Goal: Navigation & Orientation: Find specific page/section

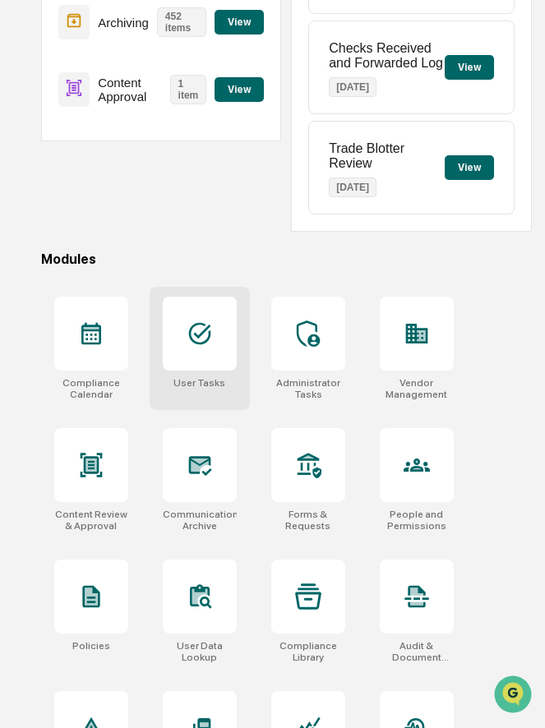
scroll to position [293, 0]
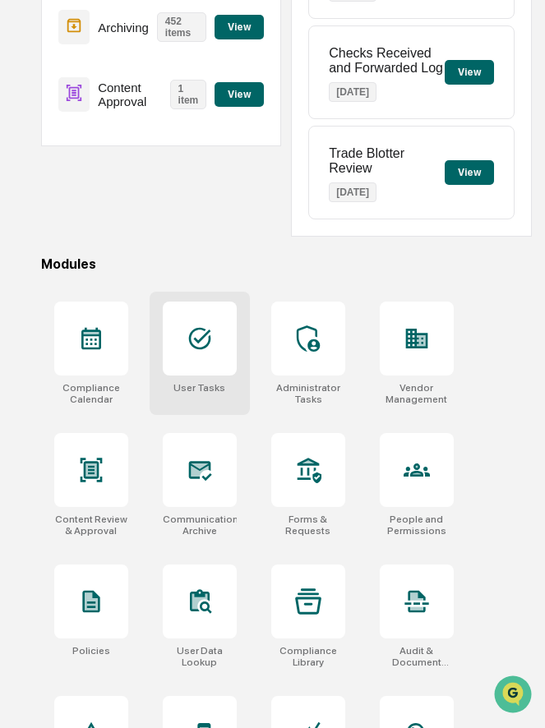
click at [203, 344] on icon at bounding box center [200, 338] width 26 height 26
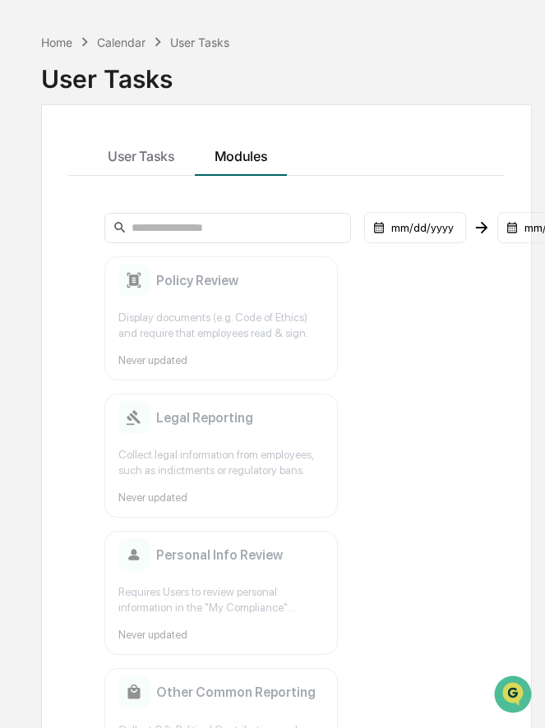
scroll to position [55, 0]
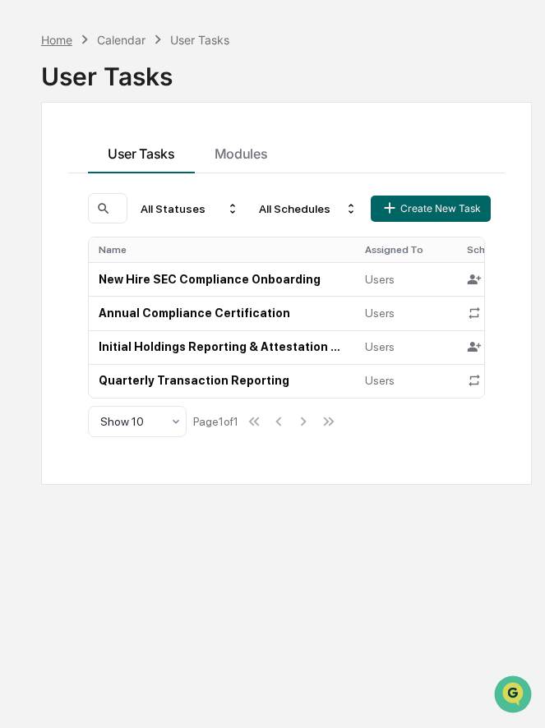
click at [67, 36] on div "Home" at bounding box center [56, 40] width 31 height 14
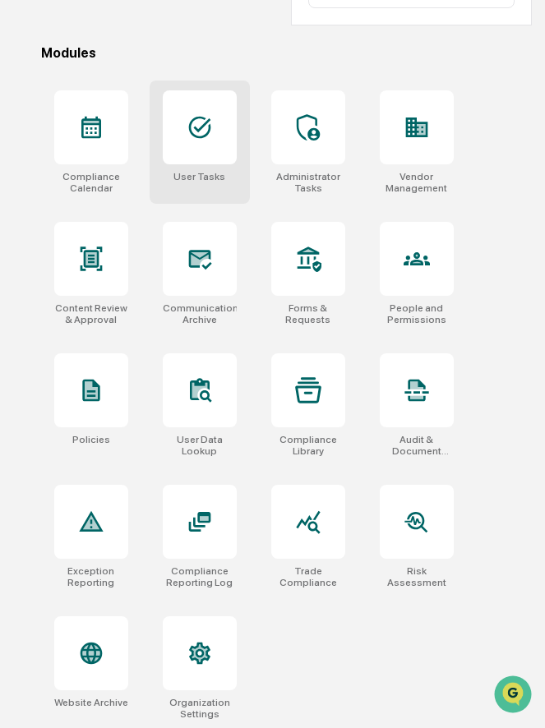
scroll to position [509, 0]
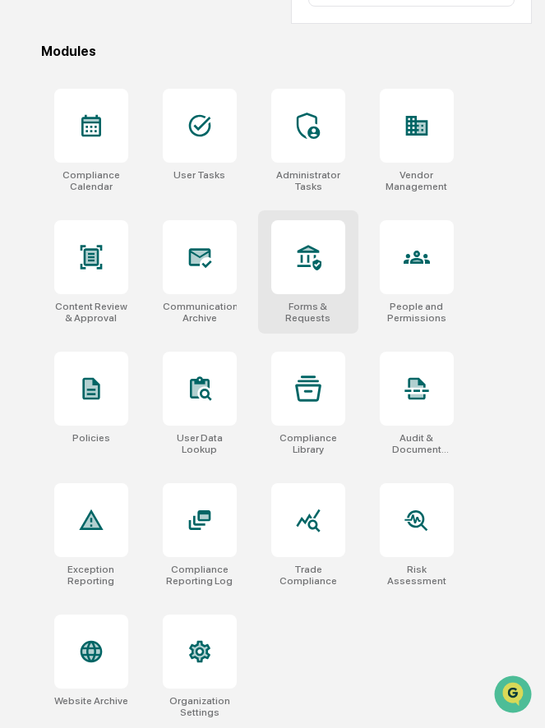
click at [306, 277] on div at bounding box center [308, 257] width 74 height 74
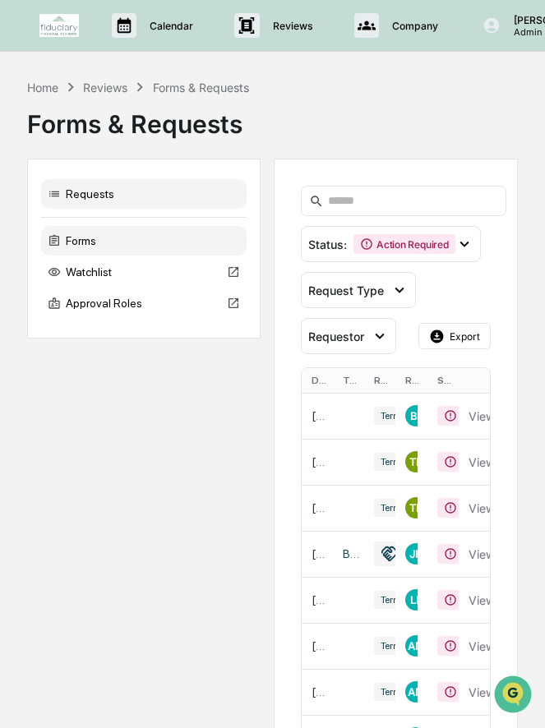
click at [136, 243] on div "Forms" at bounding box center [143, 241] width 205 height 30
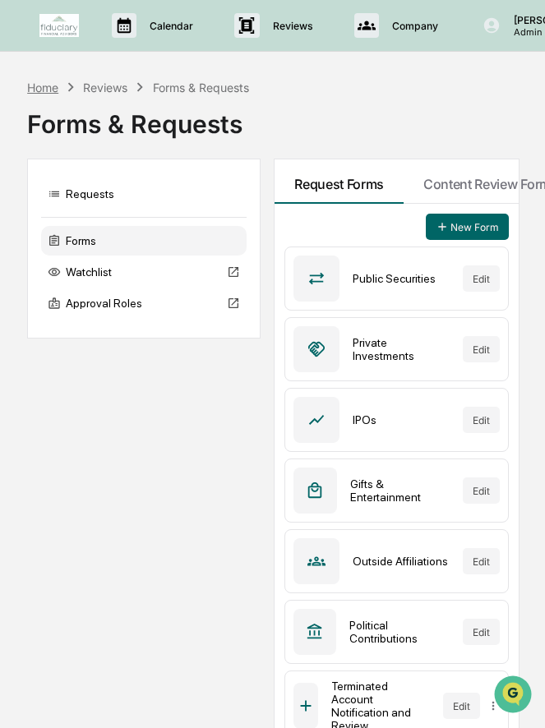
click at [39, 83] on div "Home" at bounding box center [42, 88] width 31 height 14
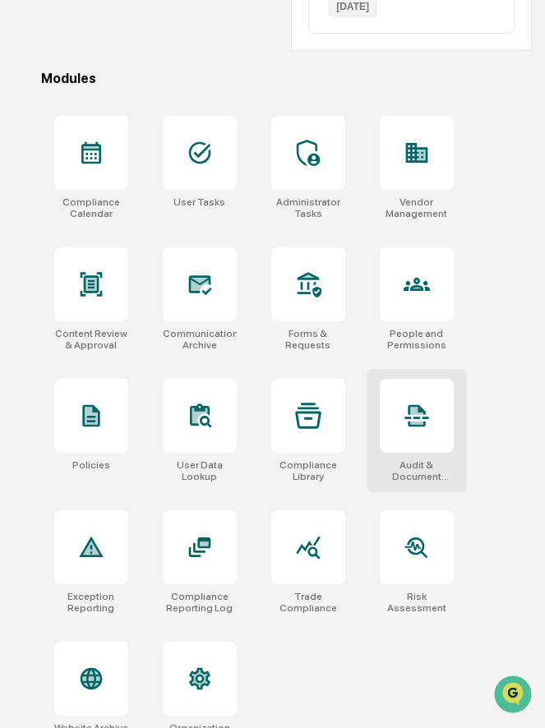
scroll to position [509, 0]
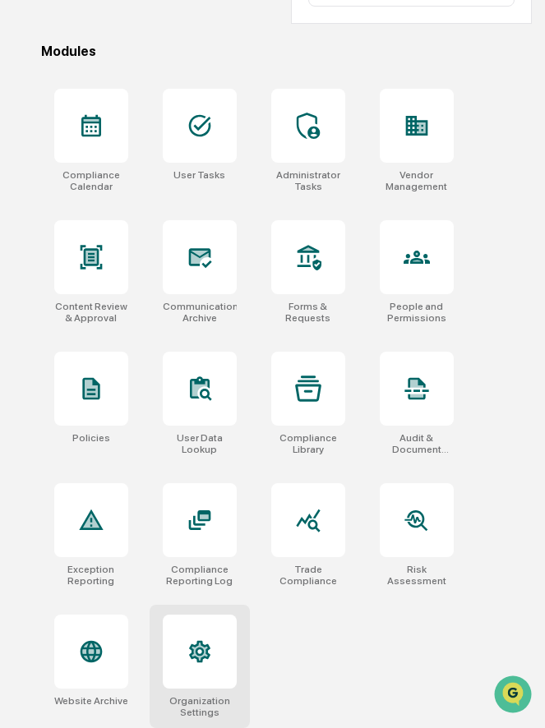
click at [187, 647] on icon at bounding box center [200, 651] width 26 height 26
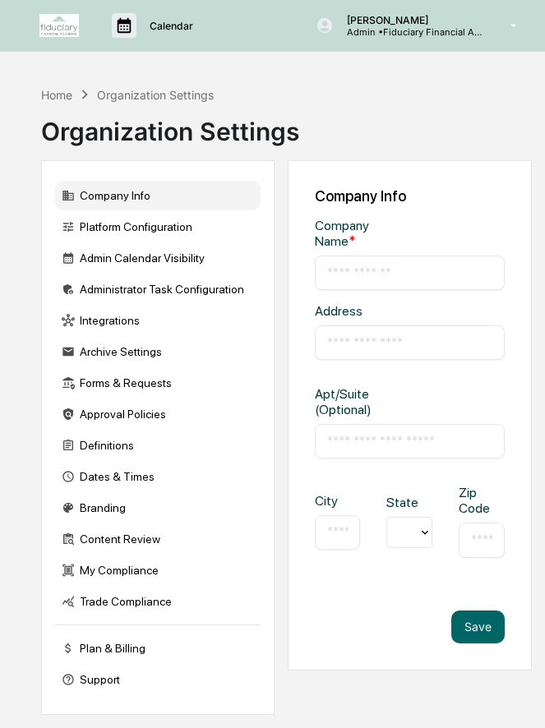
type input "**********"
type input "*********"
type input "**********"
type input "*****"
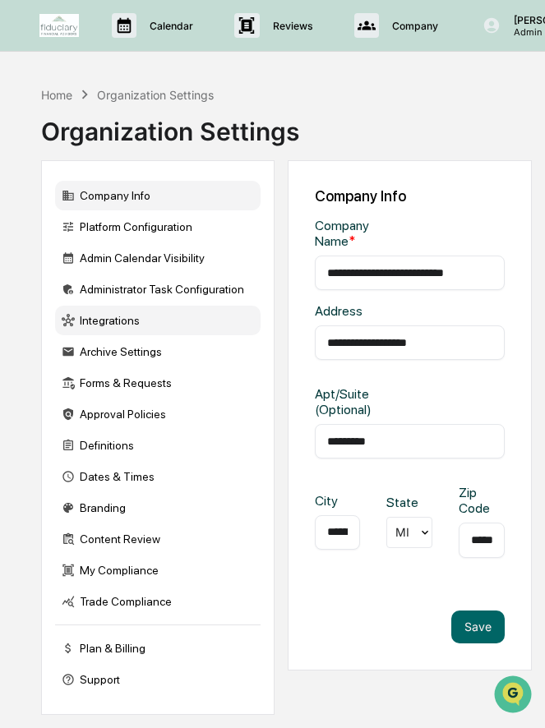
click at [168, 312] on div "Integrations" at bounding box center [157, 321] width 205 height 30
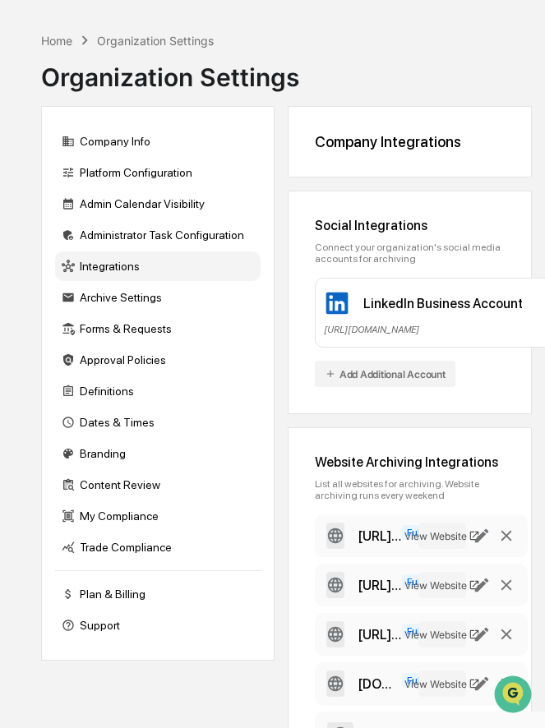
scroll to position [60, 0]
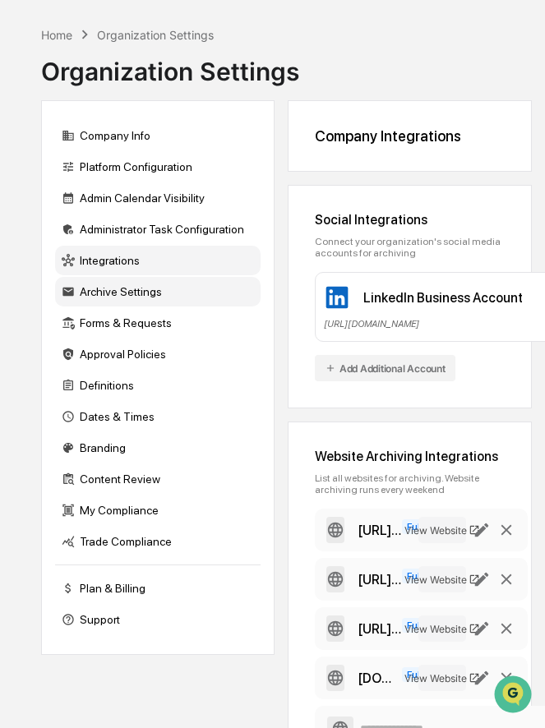
click at [117, 296] on div "Archive Settings" at bounding box center [157, 292] width 205 height 30
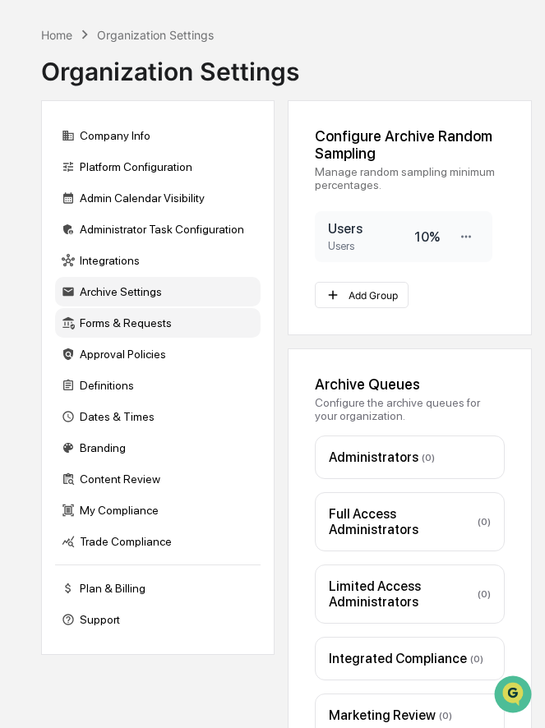
click at [164, 331] on div "Forms & Requests" at bounding box center [157, 323] width 205 height 30
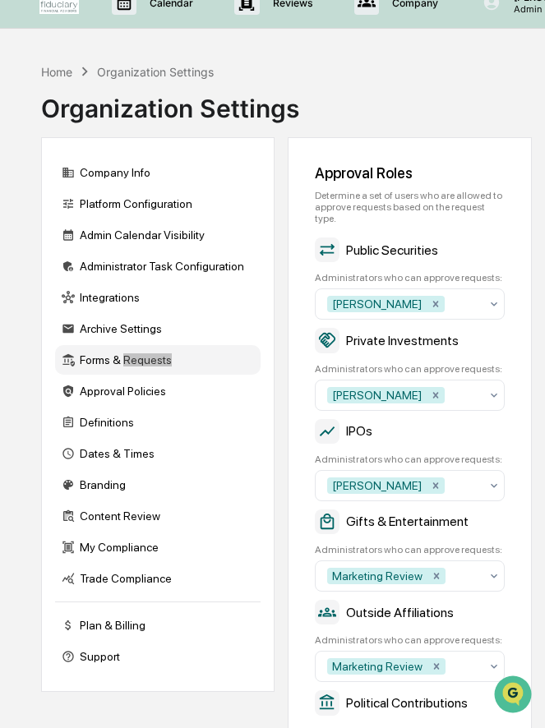
scroll to position [0, 0]
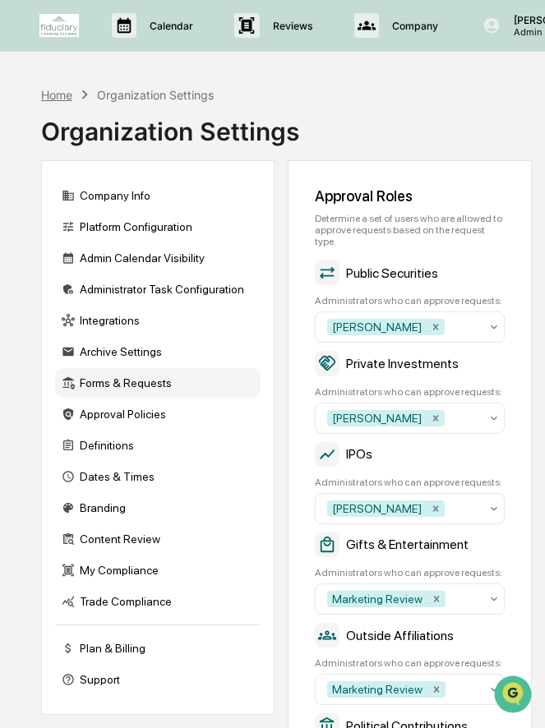
click at [54, 94] on div "Home" at bounding box center [56, 95] width 31 height 14
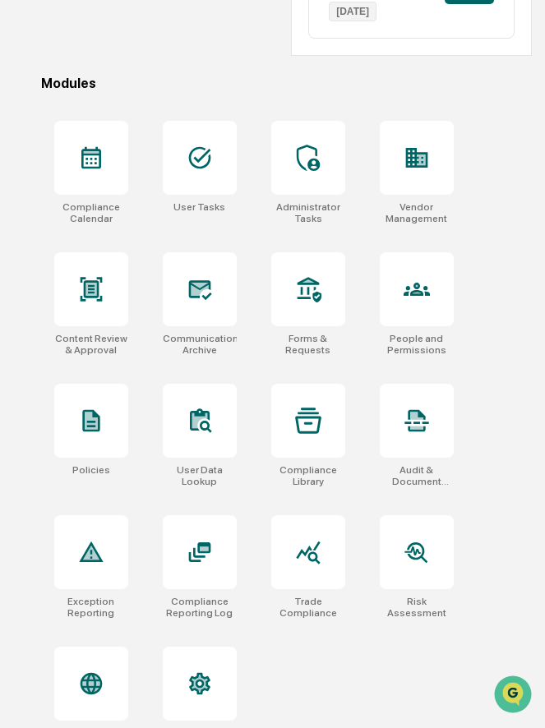
scroll to position [509, 0]
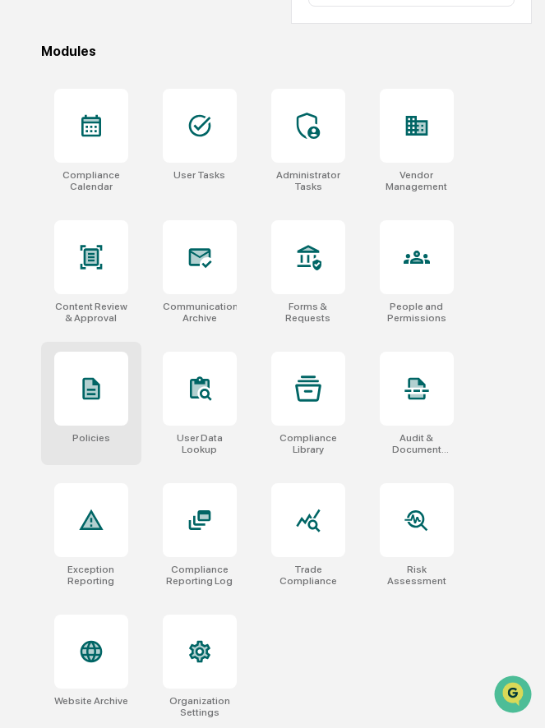
click at [105, 398] on div at bounding box center [91, 389] width 74 height 74
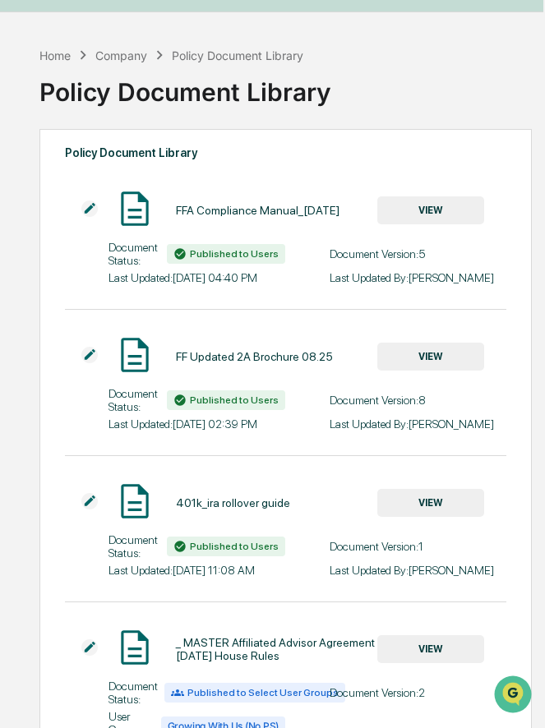
scroll to position [0, 2]
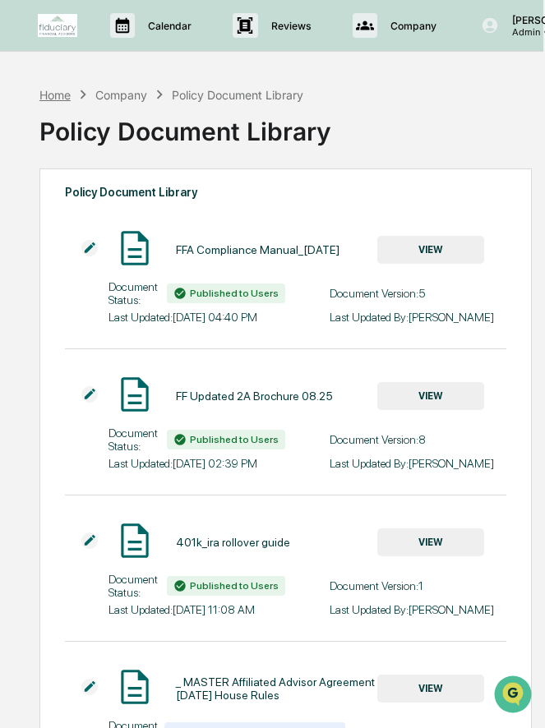
click at [62, 92] on div "Home" at bounding box center [54, 95] width 31 height 14
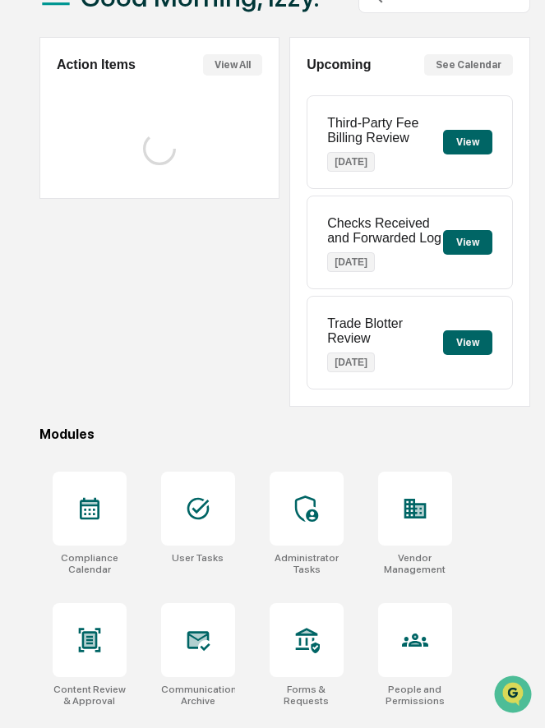
scroll to position [149, 2]
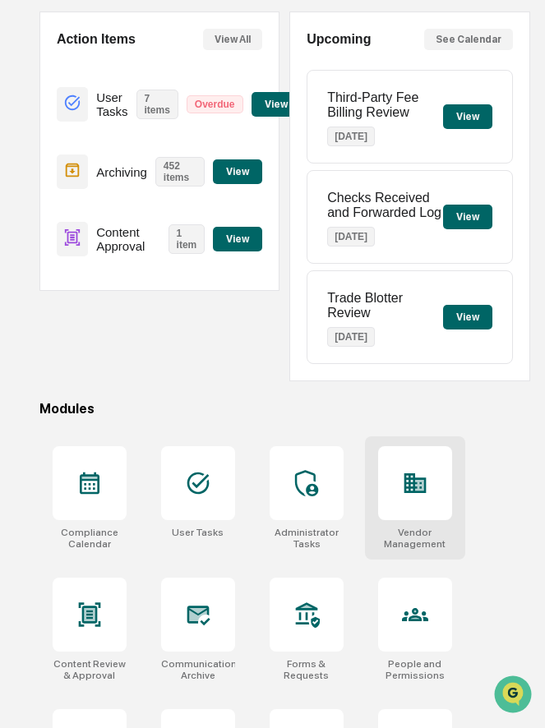
click at [408, 486] on icon at bounding box center [415, 483] width 22 height 20
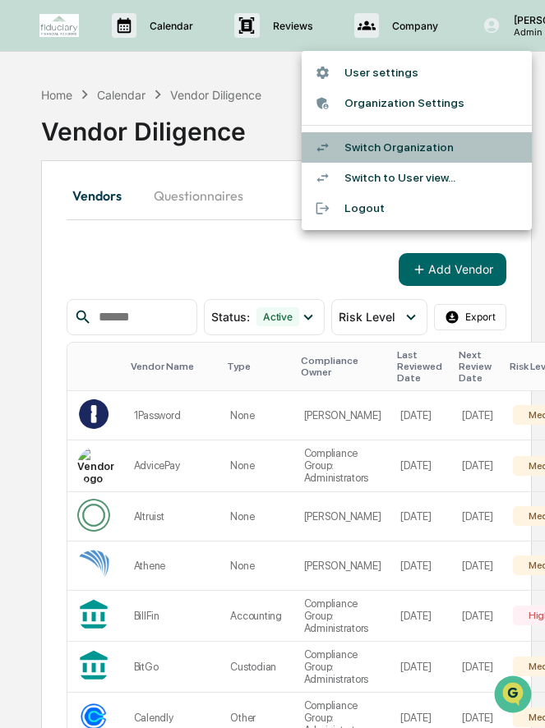
click at [405, 150] on li "Switch Organization" at bounding box center [417, 147] width 230 height 30
